Goal: Find specific page/section: Find specific page/section

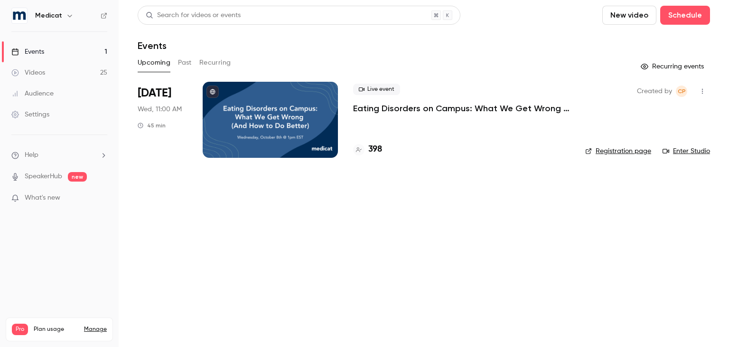
click at [679, 149] on link "Enter Studio" at bounding box center [686, 150] width 47 height 9
click at [494, 106] on p "Eating Disorders on Campus: What We Get Wrong (And How to Do Better)" at bounding box center [461, 108] width 217 height 11
